Goal: Book appointment/travel/reservation

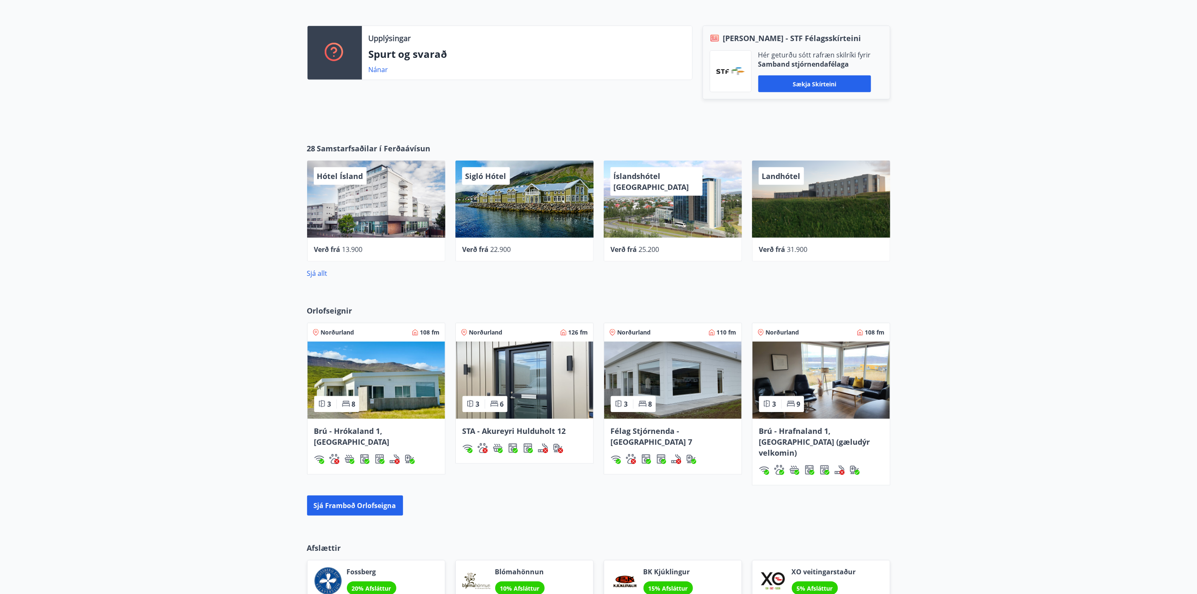
scroll to position [377, 0]
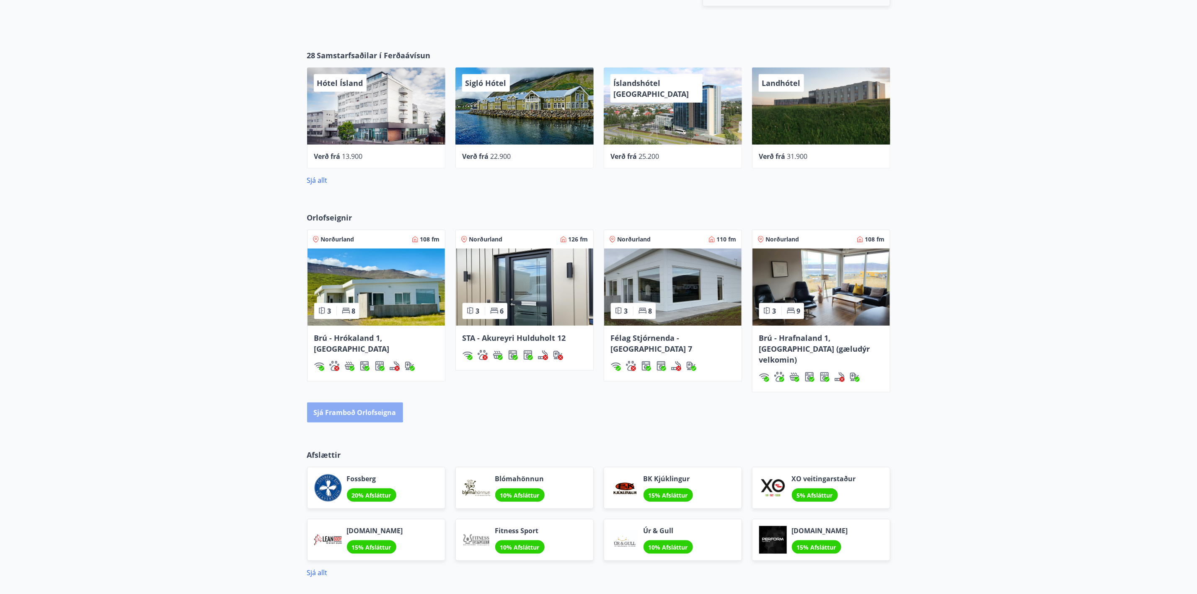
click at [350, 402] on button "Sjá framboð orlofseigna" at bounding box center [355, 412] width 96 height 20
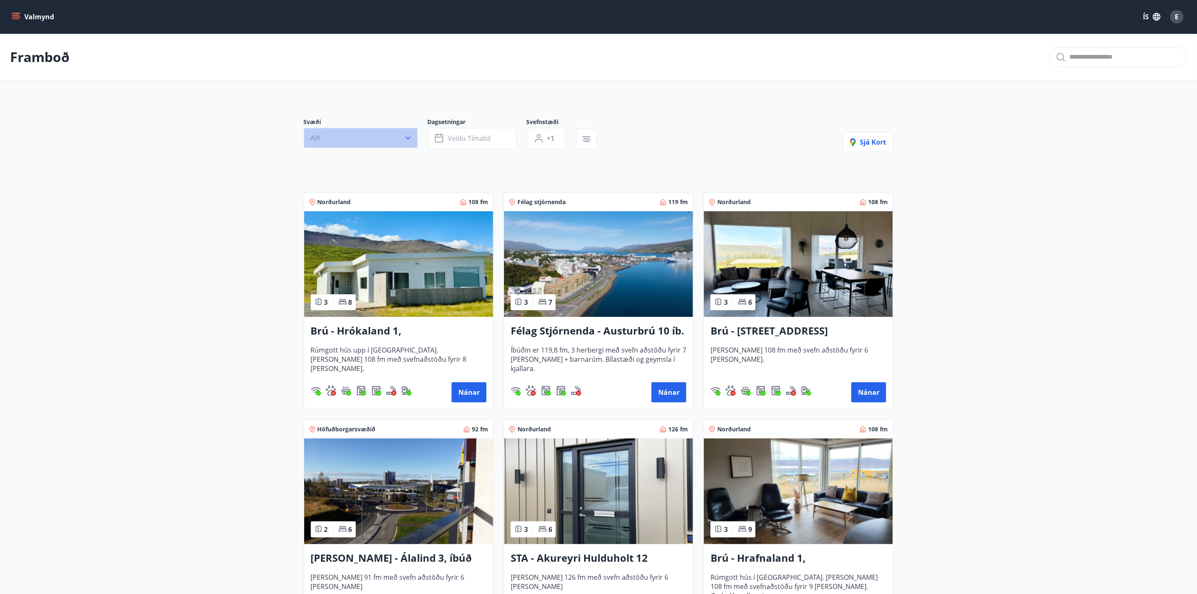
click at [413, 132] on button "Allt" at bounding box center [361, 138] width 114 height 20
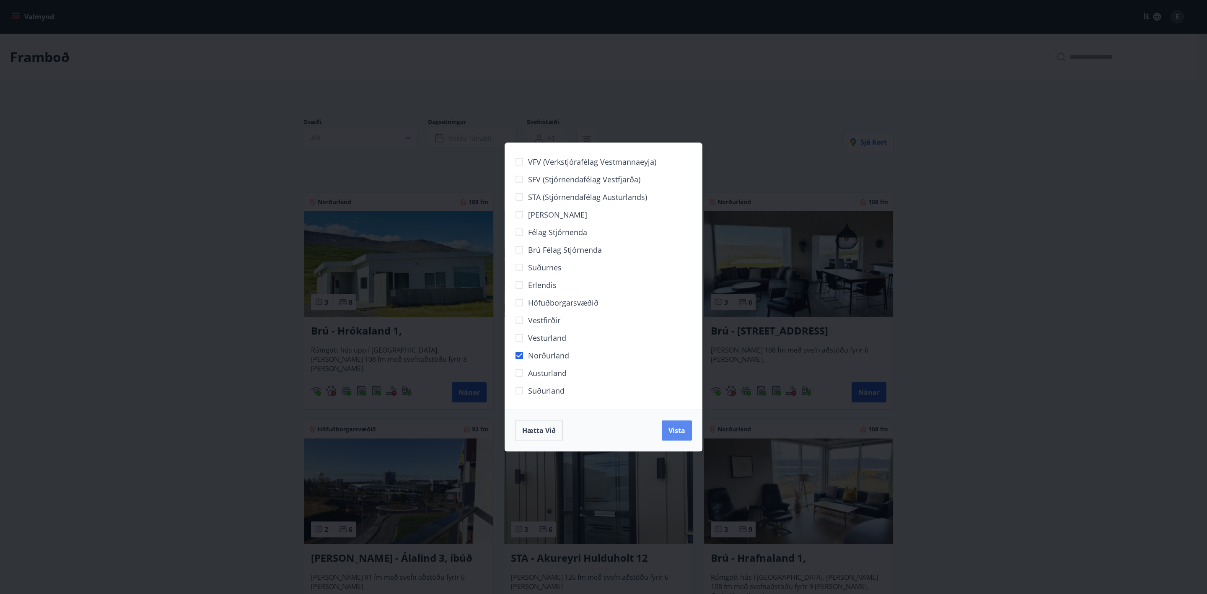
click at [673, 435] on span "Vista" at bounding box center [676, 430] width 17 height 9
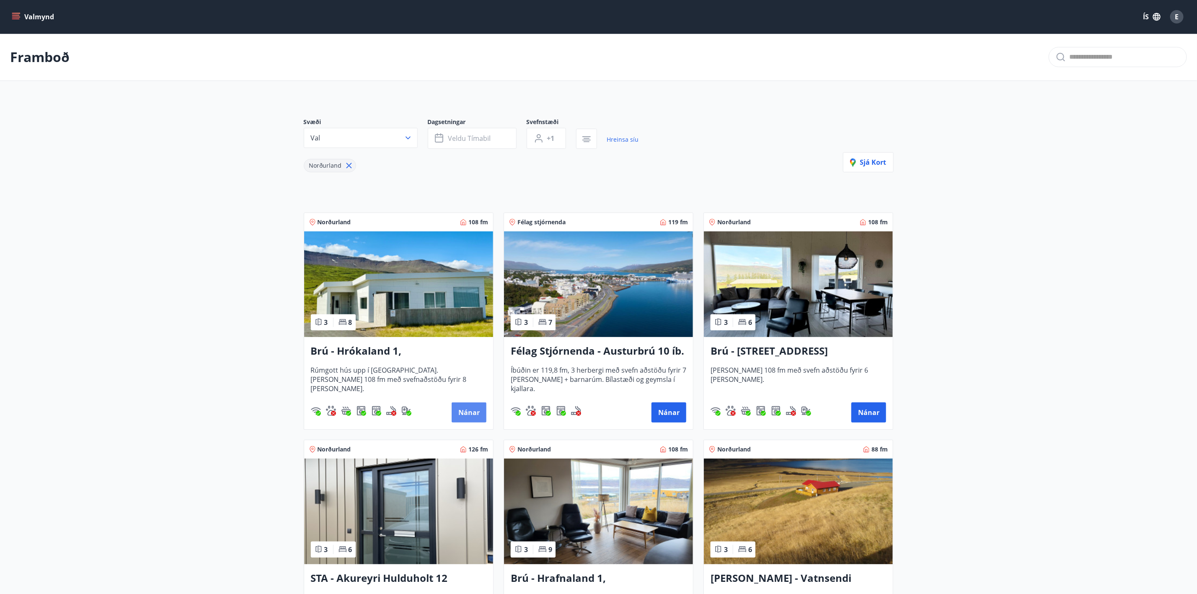
click at [471, 414] on button "Nánar" at bounding box center [469, 412] width 35 height 20
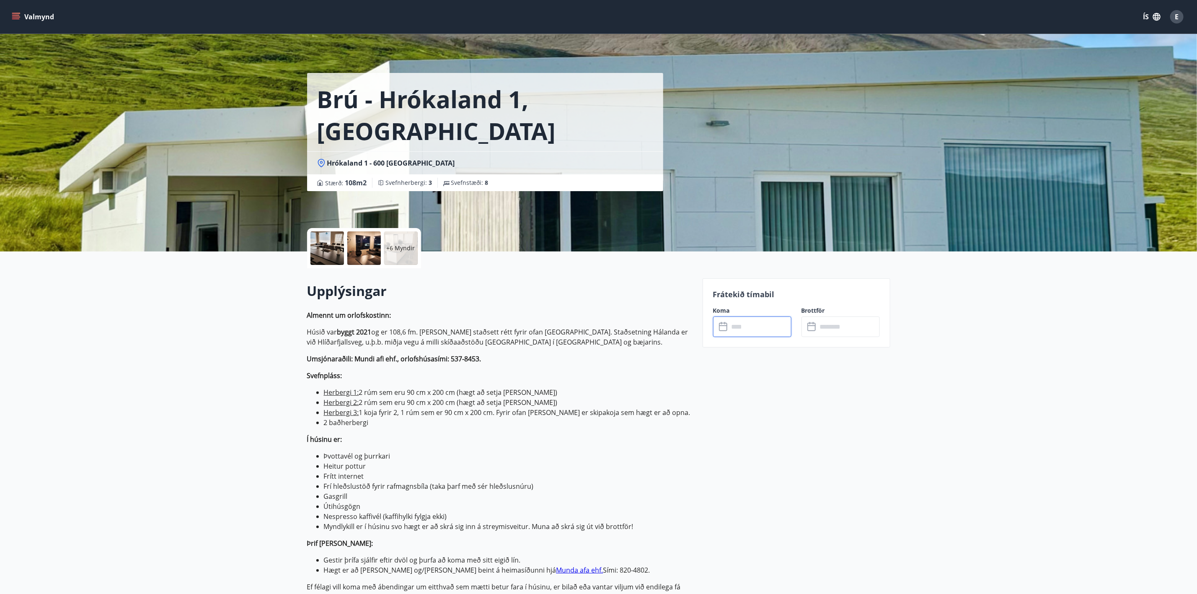
click at [754, 327] on input "text" at bounding box center [760, 326] width 62 height 21
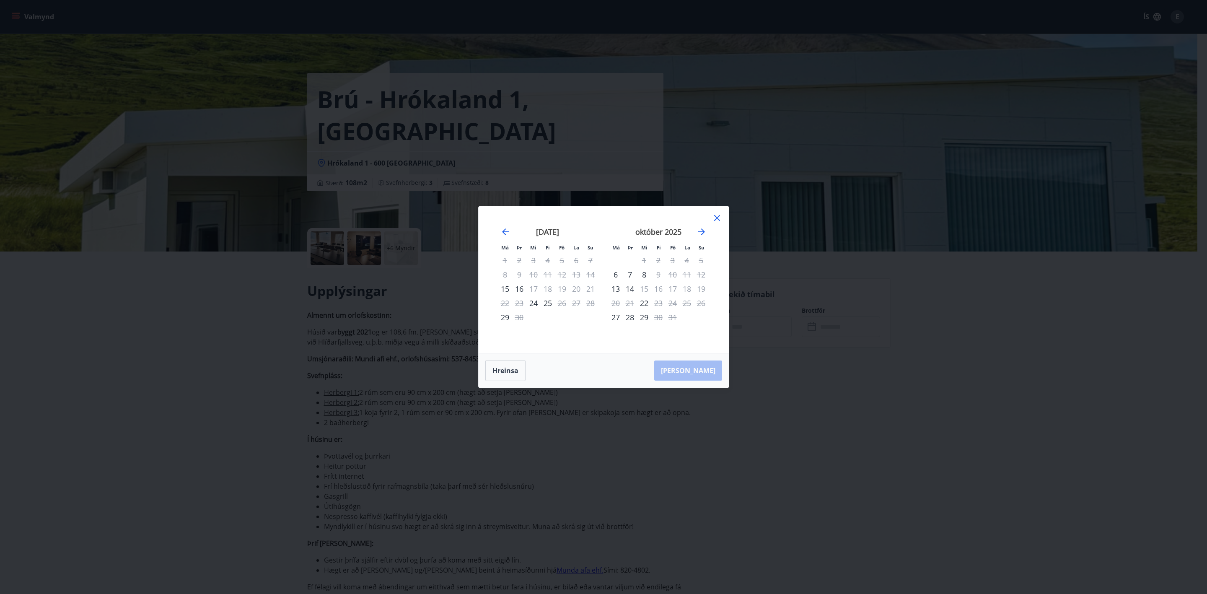
click at [720, 215] on icon at bounding box center [717, 218] width 10 height 10
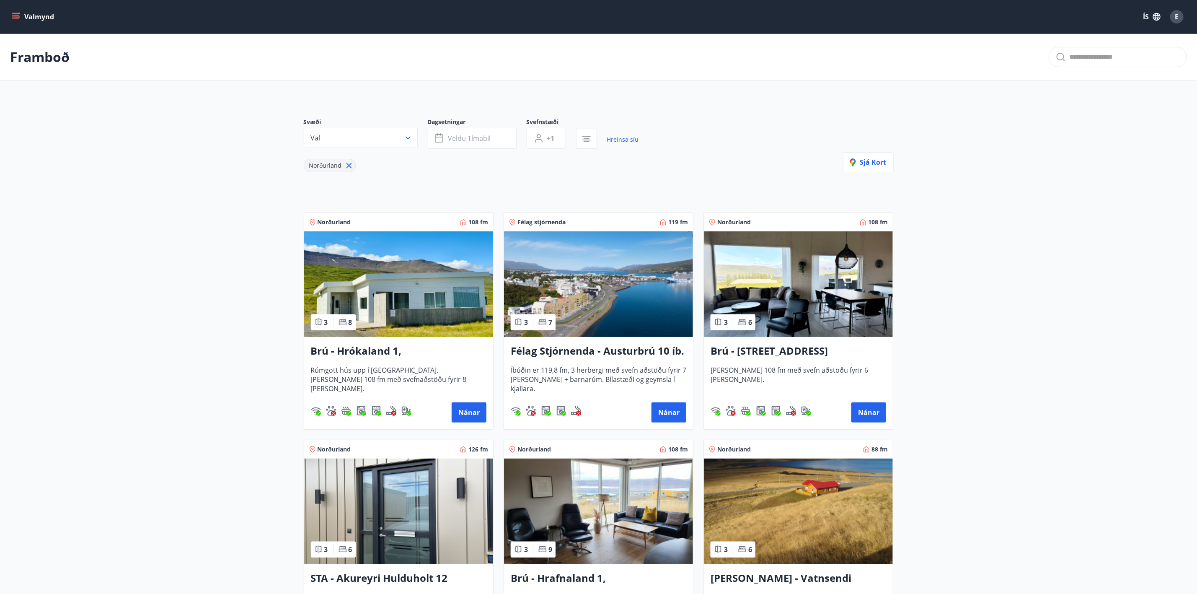
click at [768, 354] on h3 "Brú - [STREET_ADDRESS]" at bounding box center [799, 351] width 176 height 15
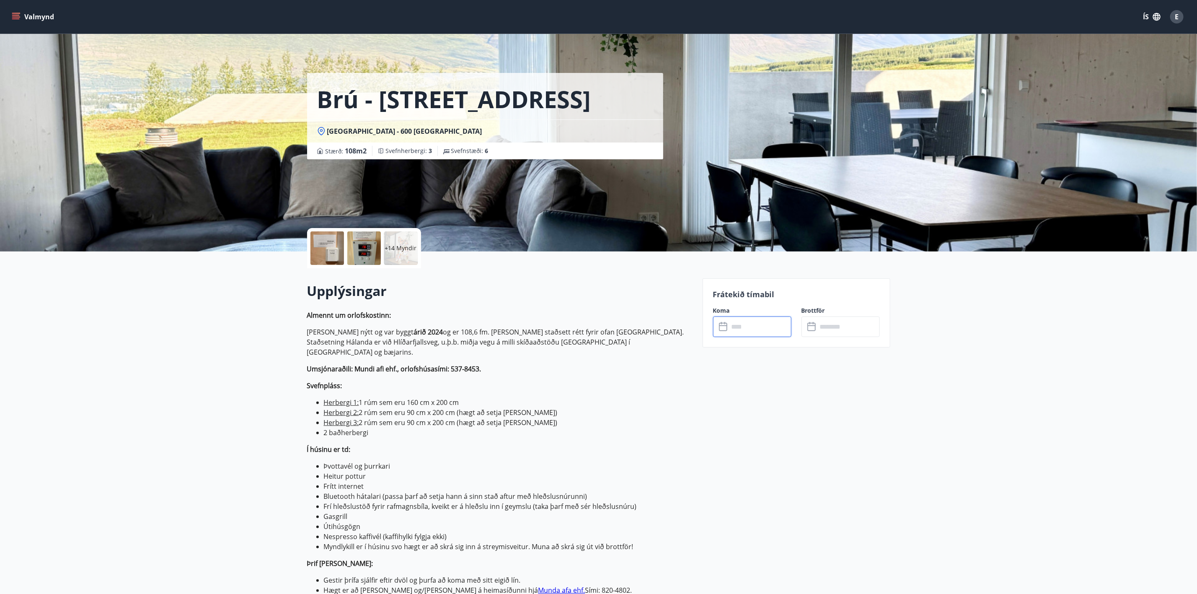
click at [729, 326] on input "text" at bounding box center [760, 326] width 62 height 21
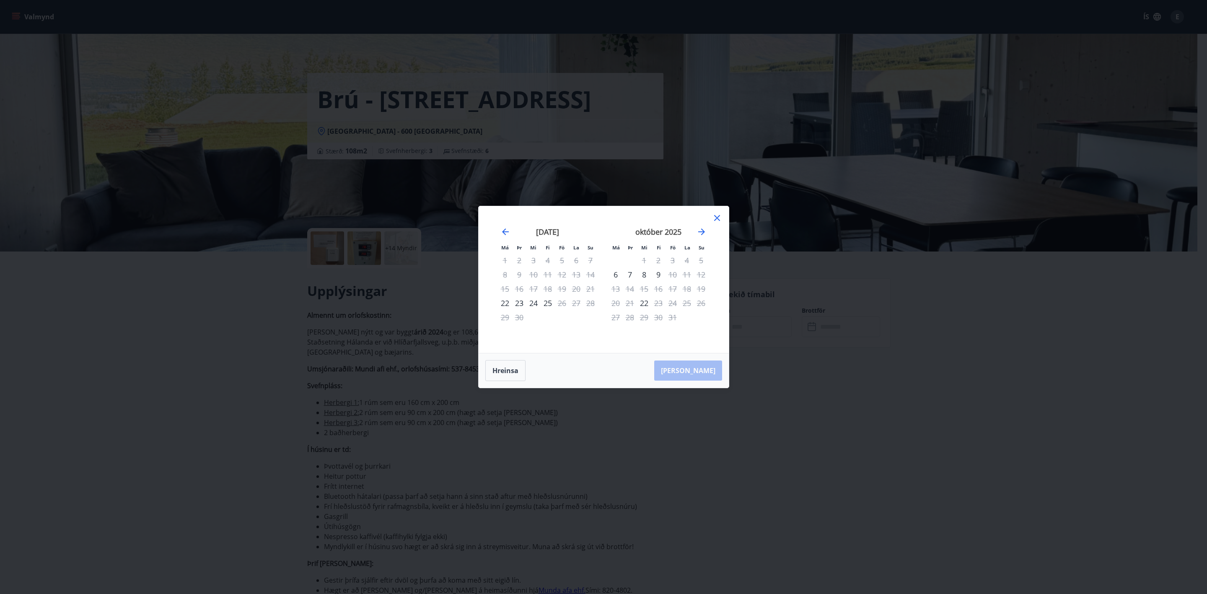
click at [720, 216] on icon at bounding box center [717, 218] width 10 height 10
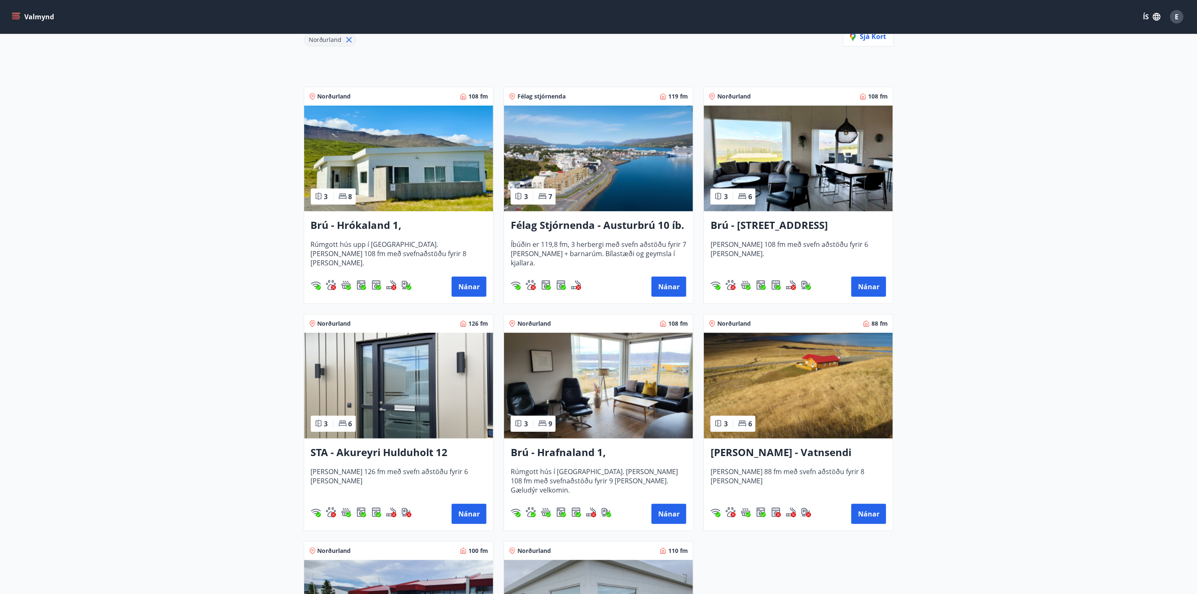
scroll to position [189, 0]
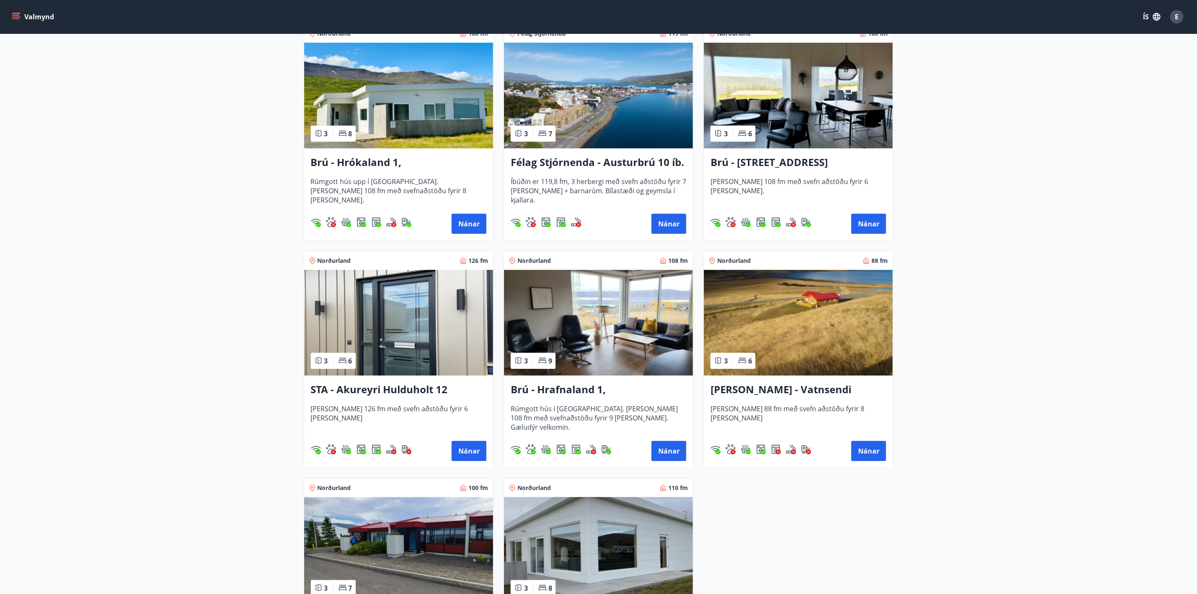
click at [593, 391] on h3 "Brú - Hrafnaland 1, [GEOGRAPHIC_DATA] (gæludýr velkomin)" at bounding box center [599, 389] width 176 height 15
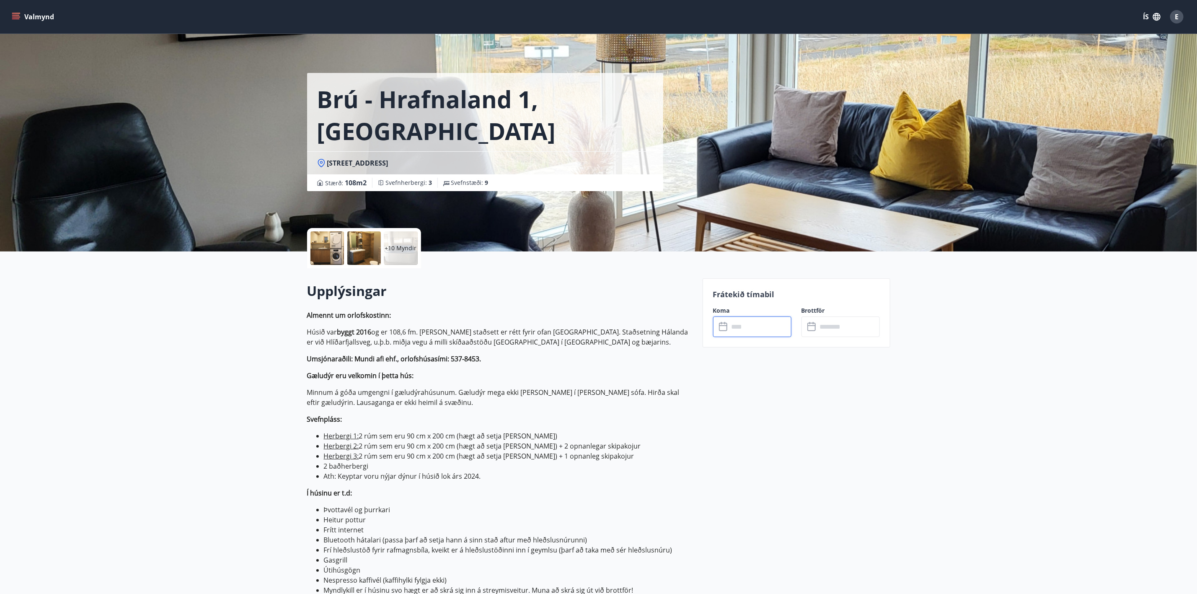
click at [742, 331] on input "text" at bounding box center [760, 326] width 62 height 21
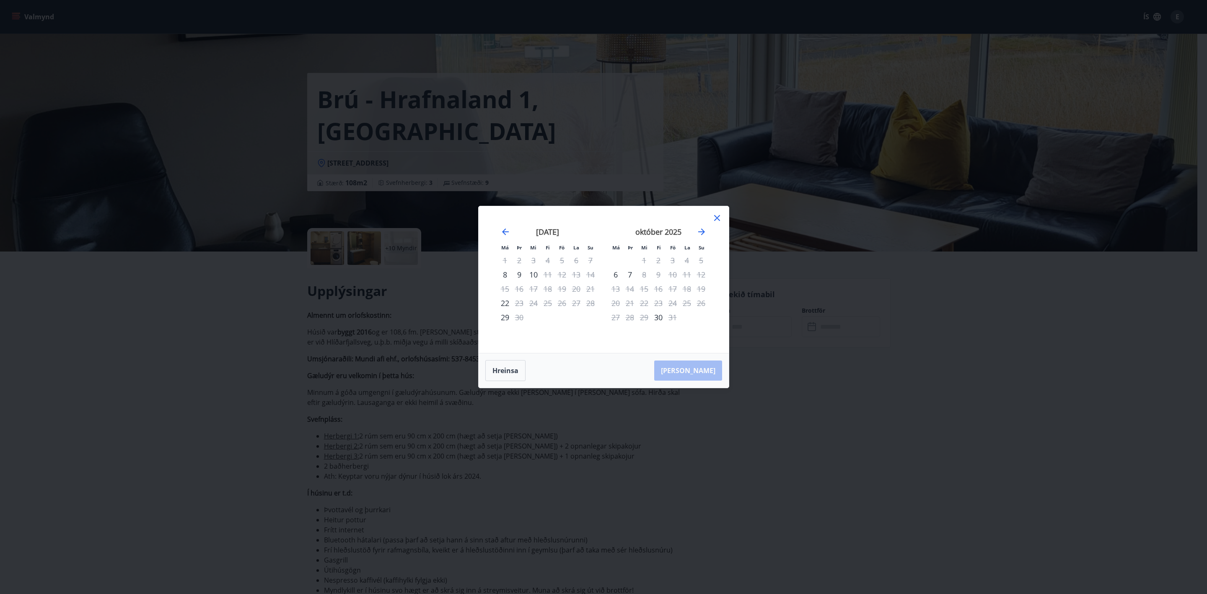
click at [716, 219] on icon at bounding box center [717, 218] width 6 height 6
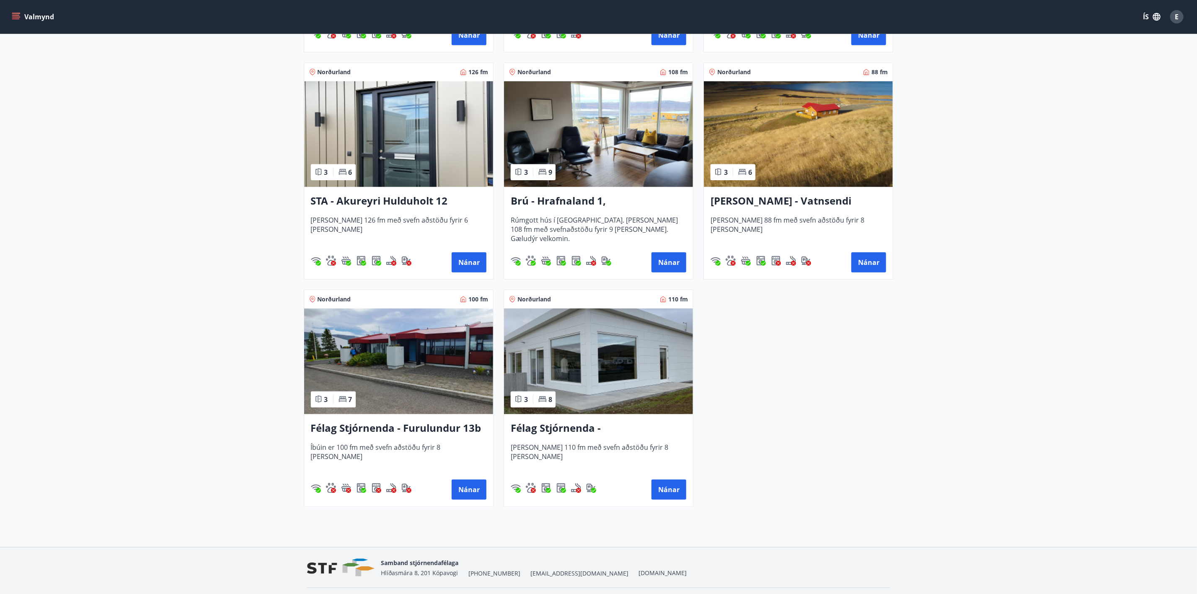
click at [611, 426] on h3 "Félag Stjórnenda - [GEOGRAPHIC_DATA] 7" at bounding box center [599, 428] width 176 height 15
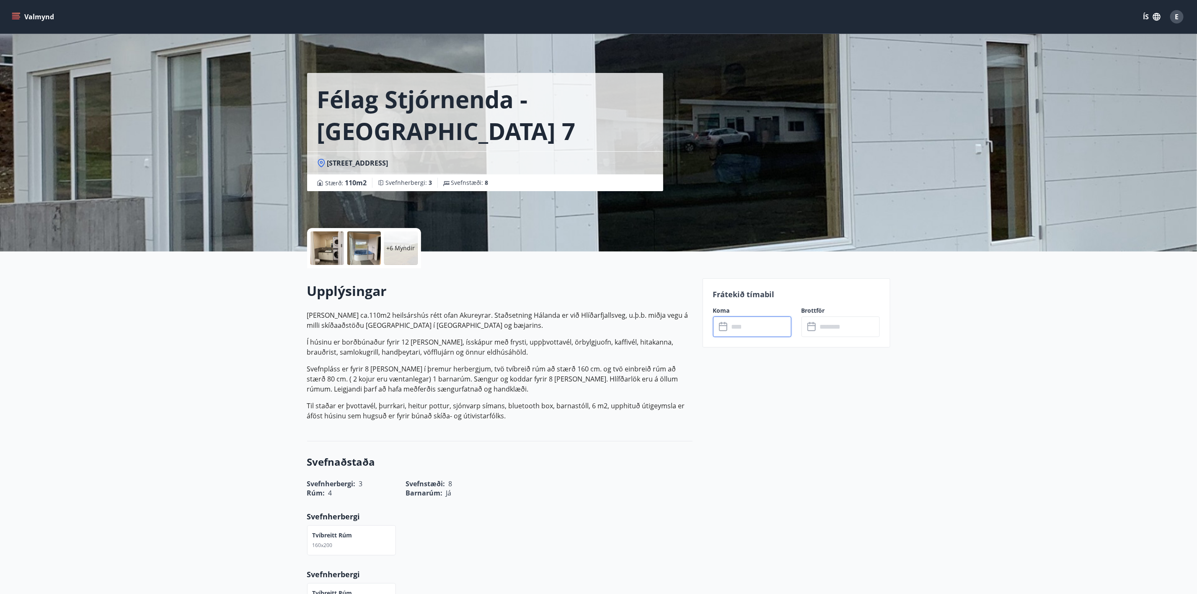
click at [749, 328] on input "text" at bounding box center [760, 326] width 62 height 21
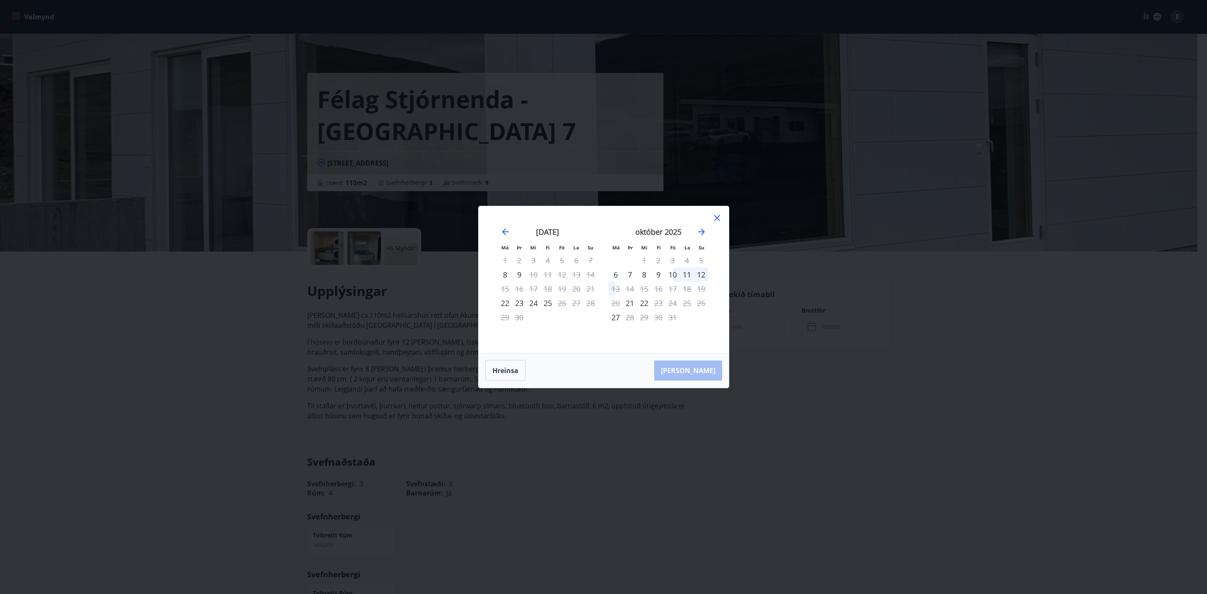
click at [716, 218] on icon at bounding box center [716, 217] width 1 height 1
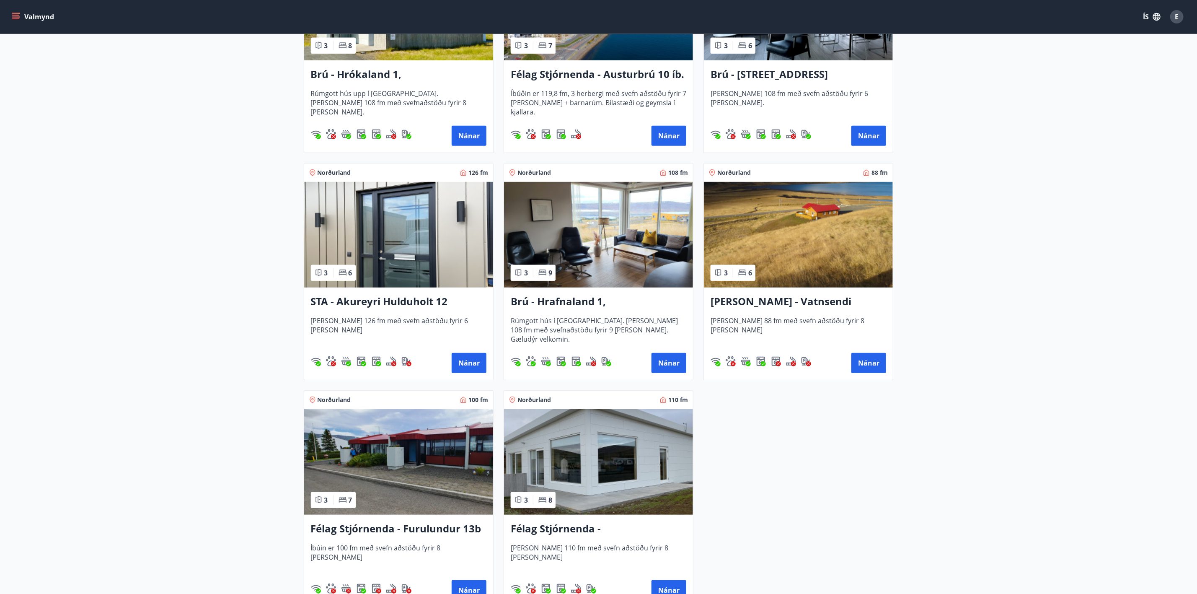
scroll to position [276, 0]
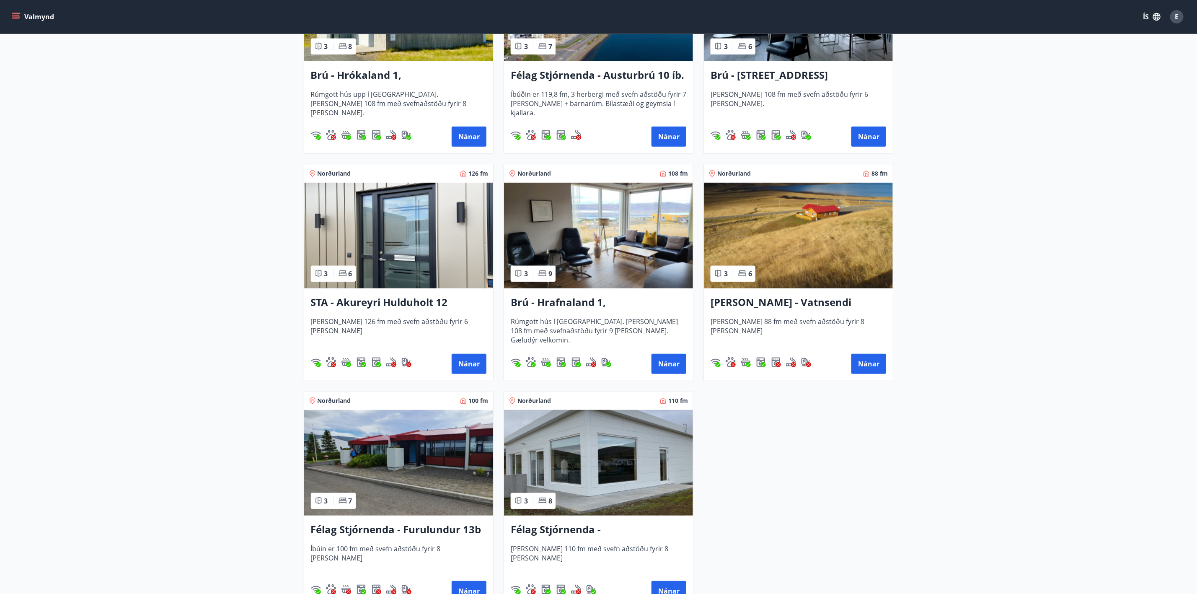
click at [398, 305] on h3 "STA - Akureyri Hulduholt 12" at bounding box center [399, 302] width 176 height 15
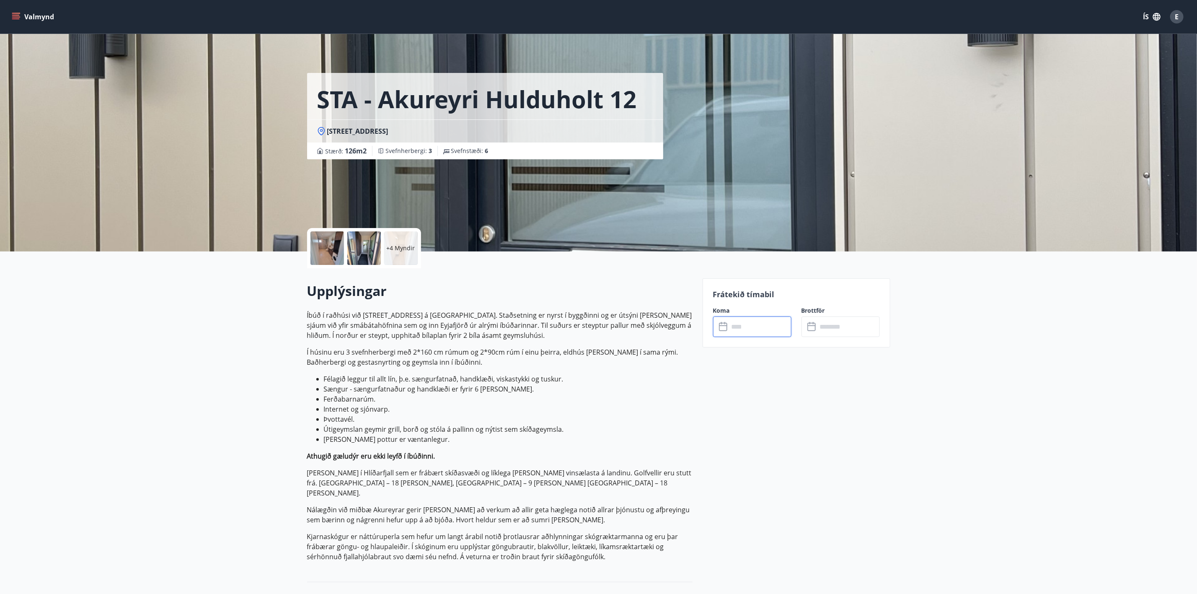
click at [742, 329] on input "text" at bounding box center [760, 326] width 62 height 21
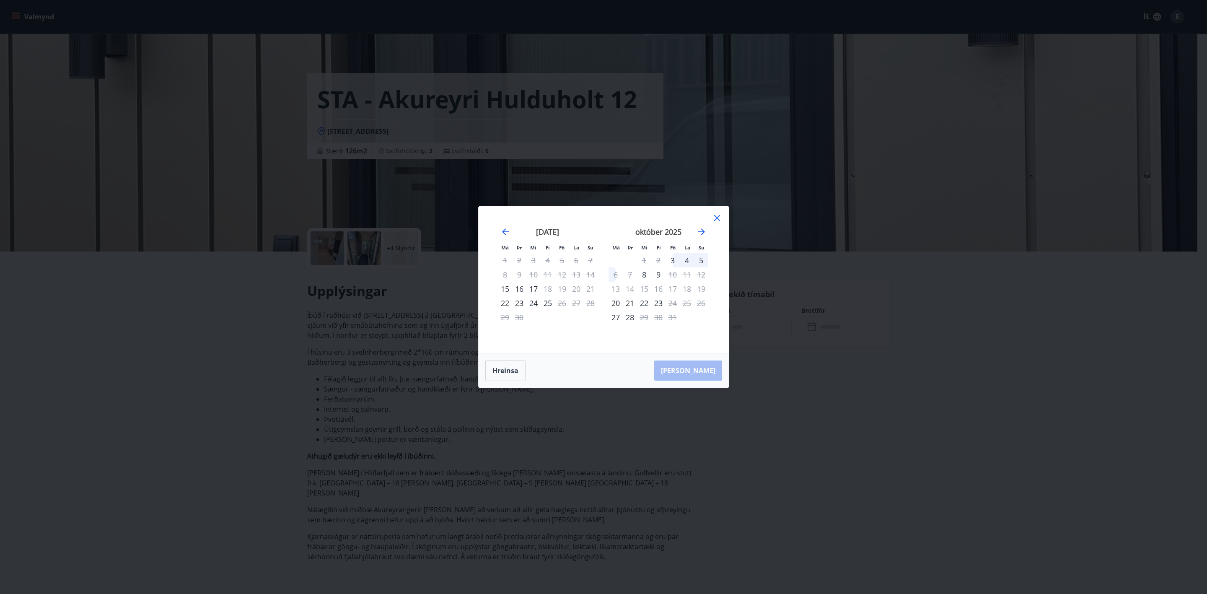
click at [720, 217] on icon at bounding box center [717, 218] width 10 height 10
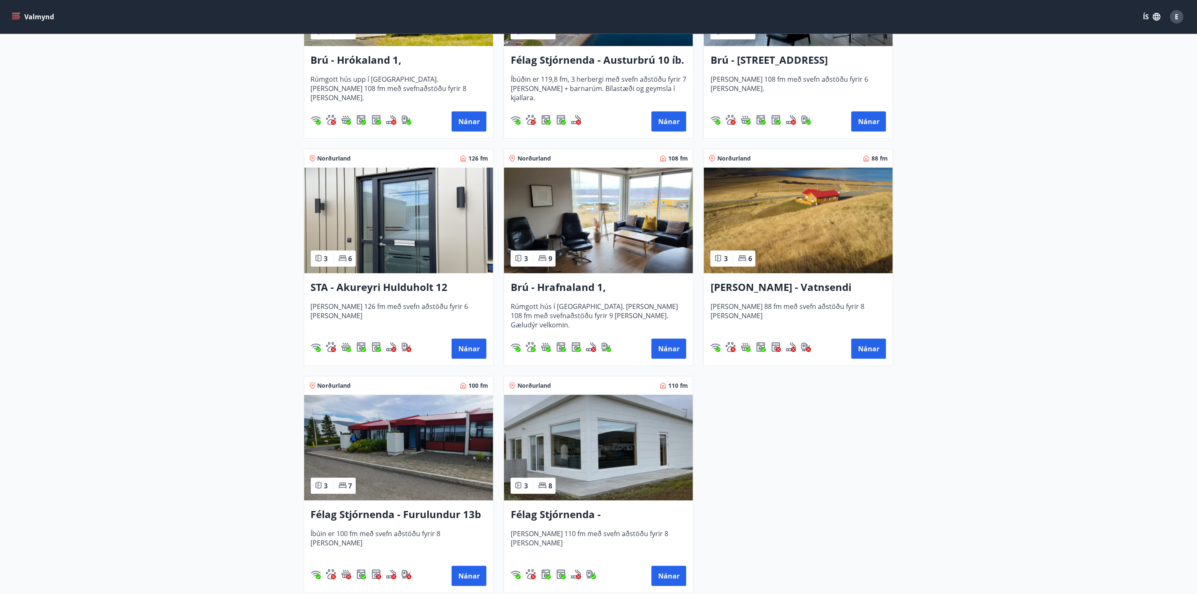
scroll to position [314, 0]
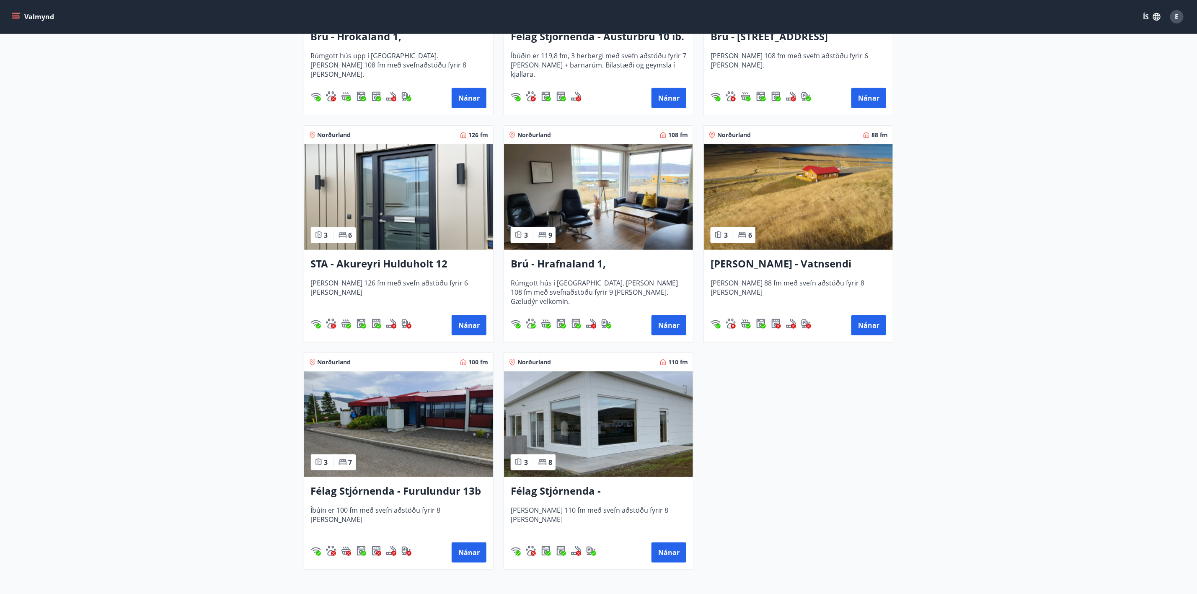
click at [404, 493] on h3 "Félag Stjórnenda - Furulundur 13b - [GEOGRAPHIC_DATA]" at bounding box center [399, 491] width 176 height 15
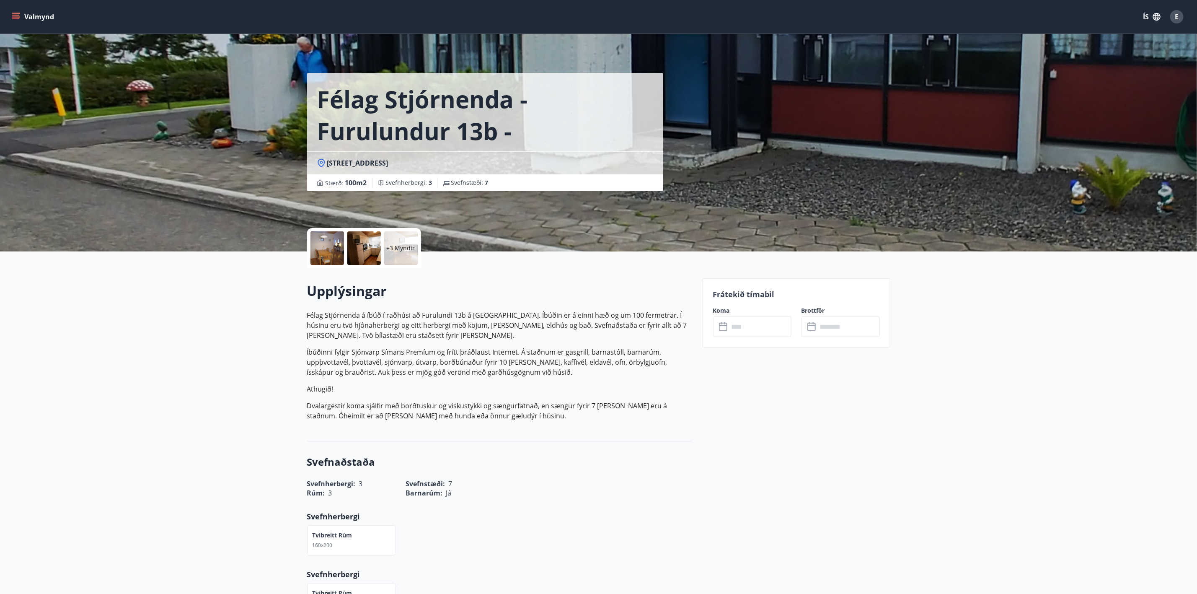
click at [776, 329] on input "text" at bounding box center [760, 326] width 62 height 21
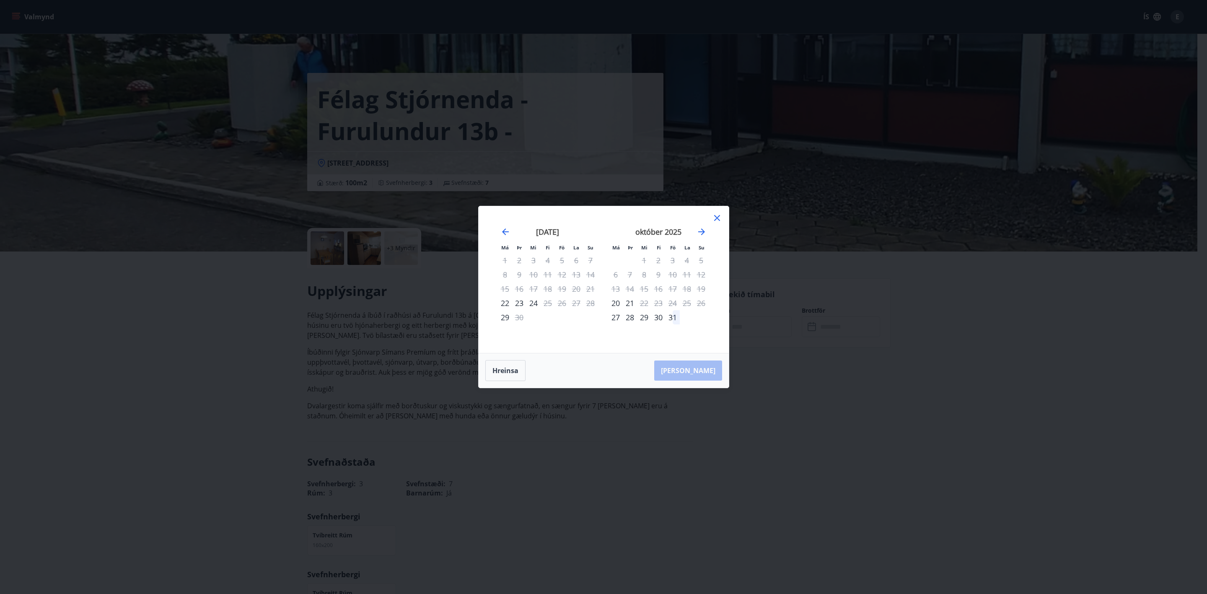
drag, startPoint x: 718, startPoint y: 217, endPoint x: 666, endPoint y: 224, distance: 52.1
click at [718, 217] on icon at bounding box center [717, 218] width 10 height 10
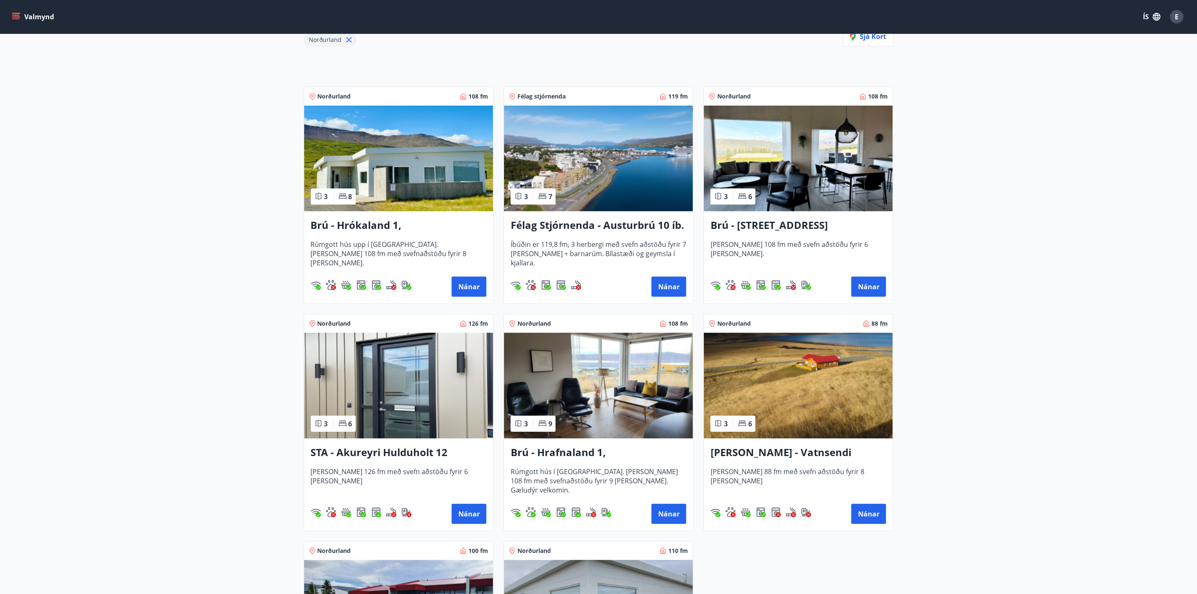
click at [559, 222] on h3 "Félag Stjórnenda - Austurbrú 10 íb. 201" at bounding box center [599, 225] width 176 height 15
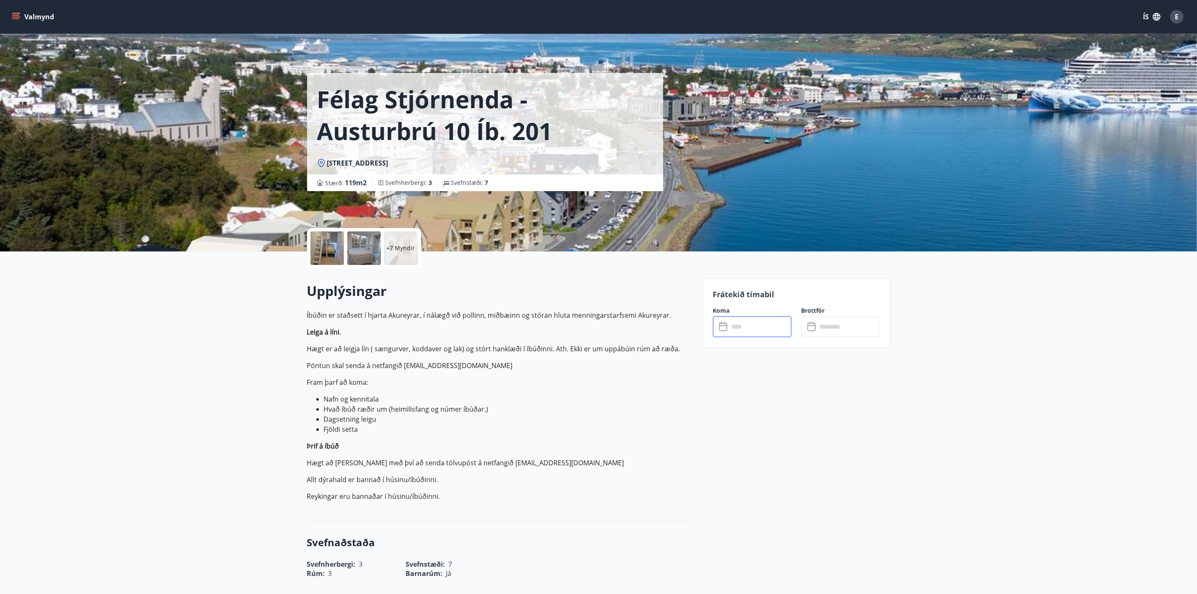
click at [748, 327] on input "text" at bounding box center [760, 326] width 62 height 21
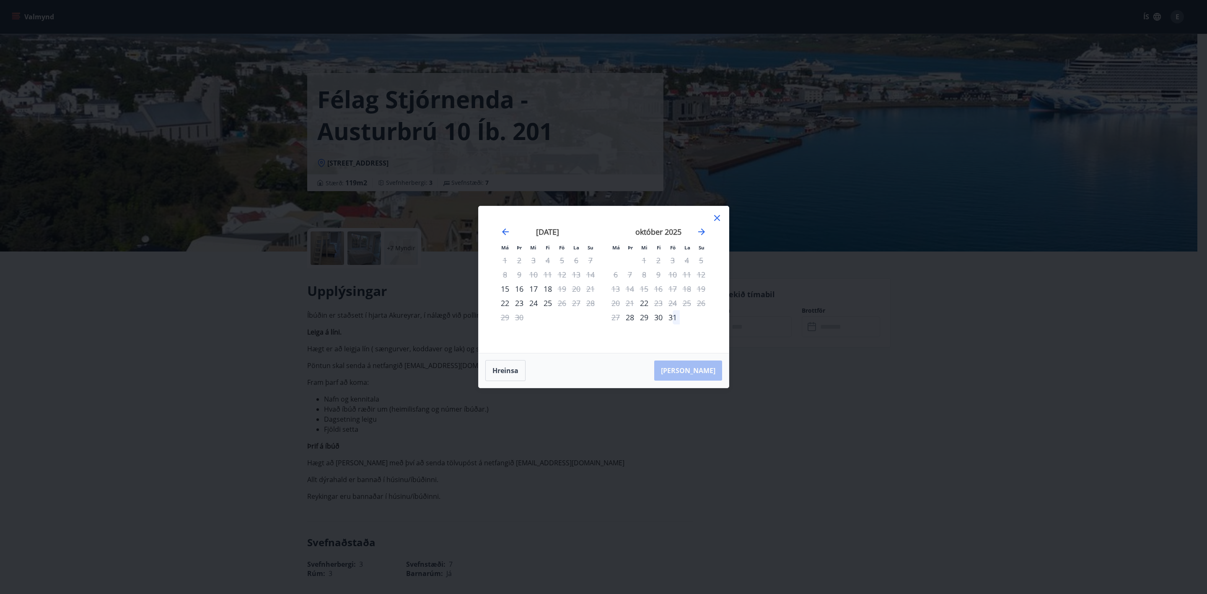
click at [717, 216] on icon at bounding box center [717, 218] width 10 height 10
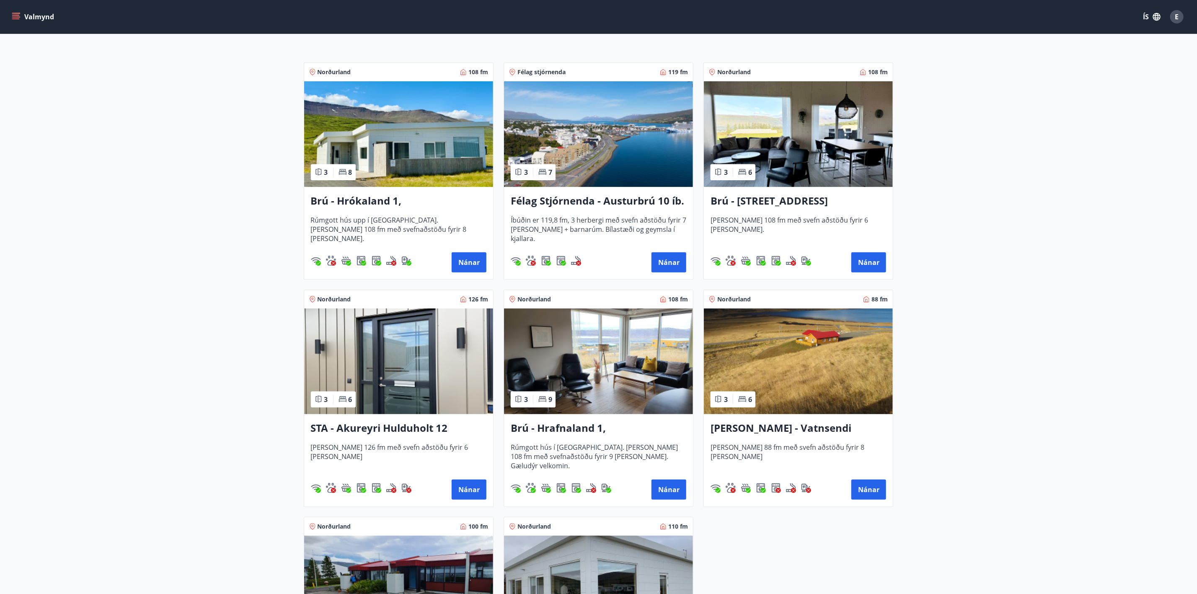
scroll to position [87, 0]
